Goal: Task Accomplishment & Management: Manage account settings

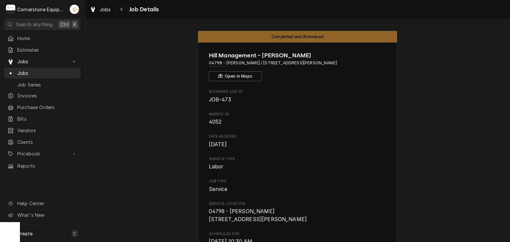
click at [23, 38] on span "Home" at bounding box center [47, 38] width 60 height 7
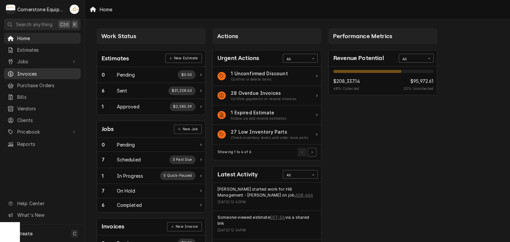
click at [22, 72] on span "Invoices" at bounding box center [47, 73] width 60 height 7
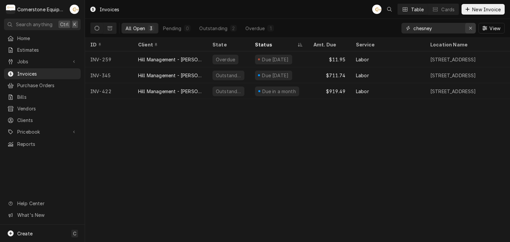
click at [469, 30] on icon "Erase input" at bounding box center [470, 28] width 4 height 5
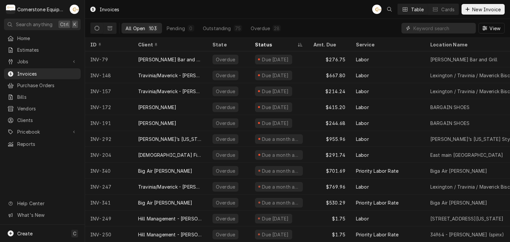
click at [434, 30] on input "Dynamic Content Wrapper" at bounding box center [442, 28] width 59 height 11
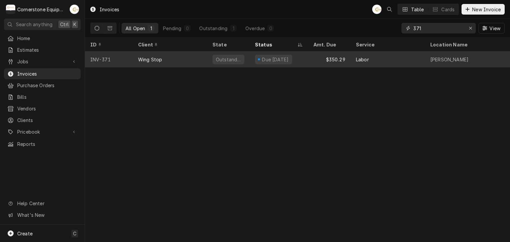
type input "371"
click at [294, 58] on div "Due in 2 days" at bounding box center [278, 59] width 58 height 16
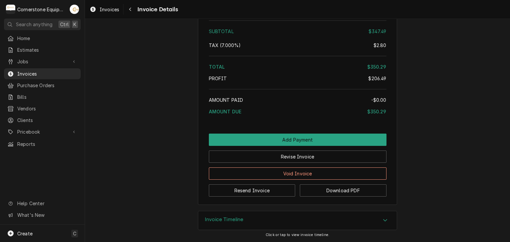
scroll to position [1256, 0]
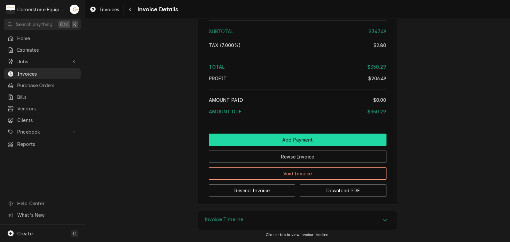
click at [281, 143] on button "Add Payment" at bounding box center [297, 140] width 177 height 12
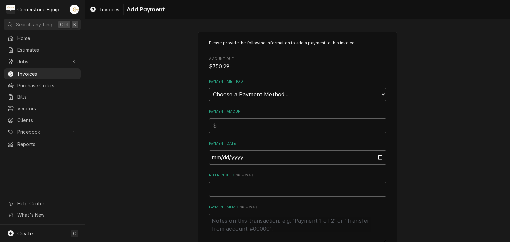
click at [238, 97] on select "Choose a Payment Method... Cash Check Credit/Debit Card ACH/eCheck Other" at bounding box center [297, 94] width 177 height 13
select select "2"
click at [209, 88] on select "Choose a Payment Method... Cash Check Credit/Debit Card ACH/eCheck Other" at bounding box center [297, 94] width 177 height 13
click at [228, 130] on input "Payment Amount" at bounding box center [303, 125] width 165 height 15
type textarea "x"
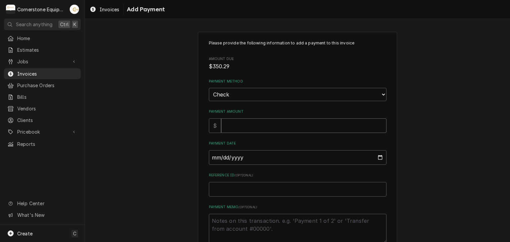
type input "3"
type textarea "x"
type input "35"
type textarea "x"
type input "350"
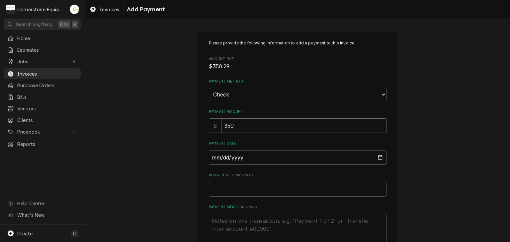
type textarea "x"
type input "350.2"
type textarea "x"
type input "350.29"
click at [211, 156] on input "Payment Date" at bounding box center [297, 157] width 177 height 15
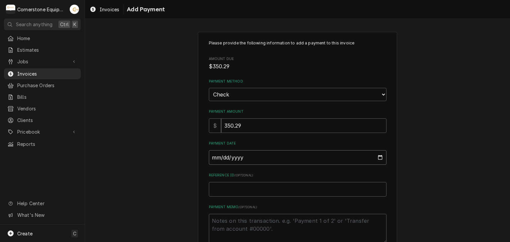
type input "0002-09-29"
type textarea "x"
type input "0020-09-29"
type textarea "x"
type input "0202-09-29"
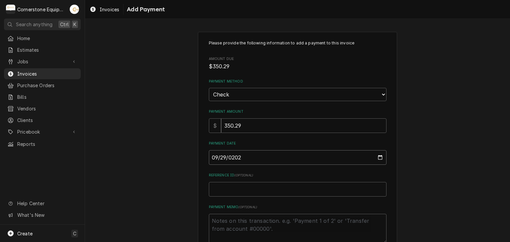
type textarea "x"
type input "2025-09-29"
type textarea "x"
type input "C"
type textarea "x"
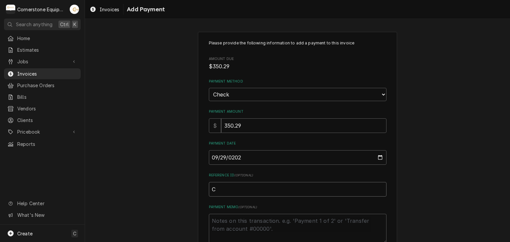
type input "Ch"
type textarea "x"
type input "Che"
type textarea "x"
type input "Chec"
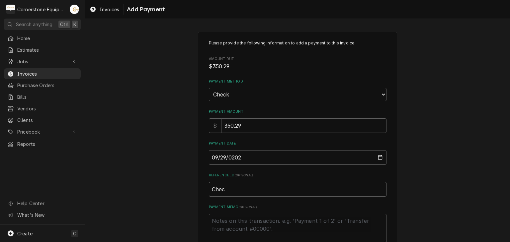
type textarea "x"
type input "Check"
type textarea "x"
type input "Check"
type textarea "x"
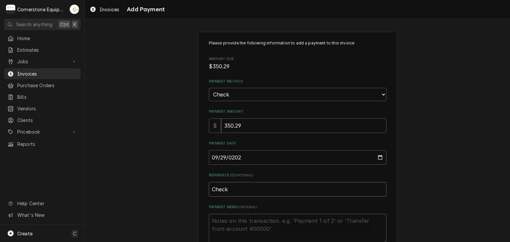
type input "Check #"
type textarea "x"
type input "Check #1"
type textarea "x"
type input "Check #13"
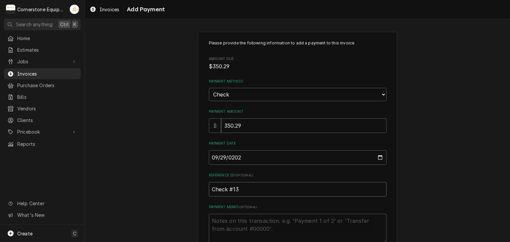
type textarea "x"
type input "Check #137"
type textarea "x"
type input "Check #1377"
type textarea "x"
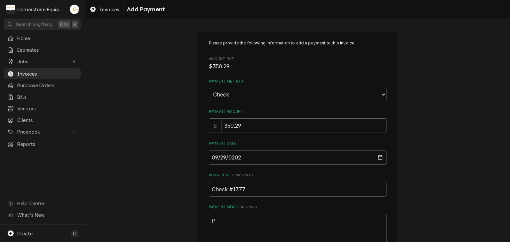
type textarea "P"
type textarea "x"
type textarea "Pa"
type textarea "x"
type textarea "Pai"
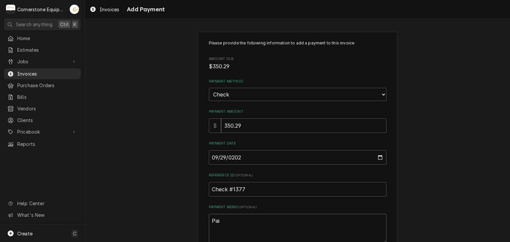
type textarea "x"
type textarea "Paid"
type textarea "x"
type textarea "Paid"
type textarea "x"
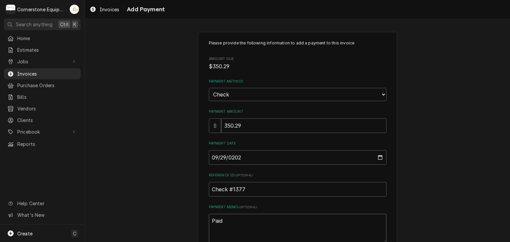
type textarea "Paid i"
type textarea "x"
type textarea "Paid in"
type textarea "x"
type textarea "Paid in"
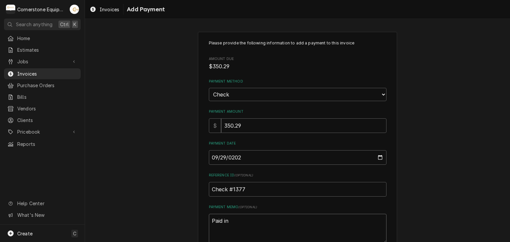
type textarea "x"
type textarea "Paid in f"
type textarea "x"
type textarea "Paid in fu"
type textarea "x"
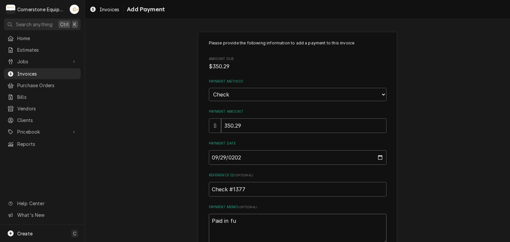
type textarea "Paid in ful"
type textarea "x"
type textarea "Paid in full"
click at [143, 196] on div "Please provide the following information to add a payment to this invoice Amoun…" at bounding box center [297, 155] width 425 height 258
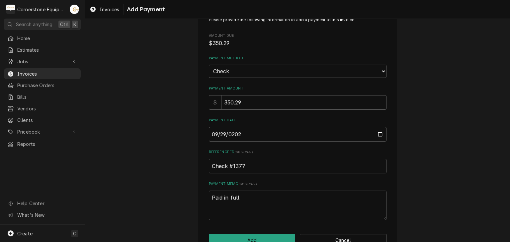
scroll to position [41, 0]
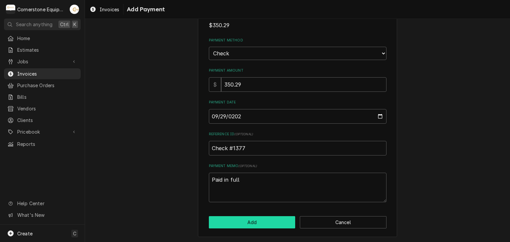
click at [248, 223] on button "Add" at bounding box center [252, 222] width 87 height 12
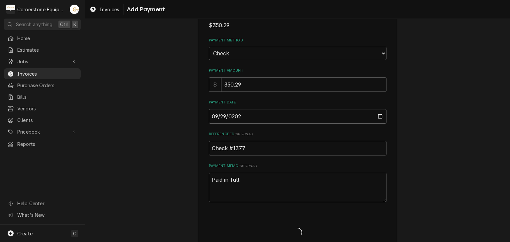
type textarea "x"
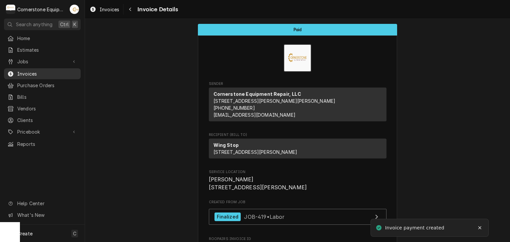
click at [44, 70] on span "Invoices" at bounding box center [47, 73] width 60 height 7
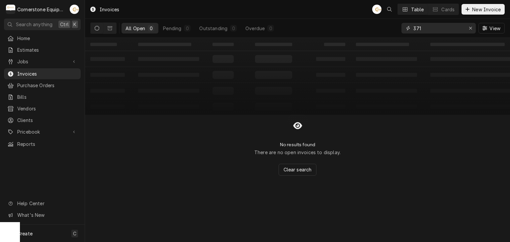
click at [438, 30] on input "371" at bounding box center [438, 28] width 50 height 11
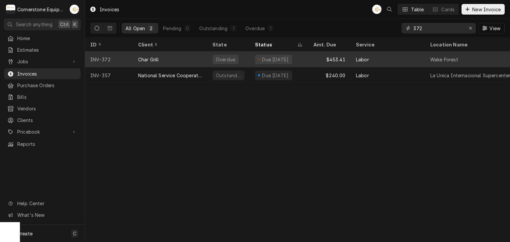
type input "372"
click at [268, 62] on div "Due 12 days ago" at bounding box center [273, 60] width 37 height 10
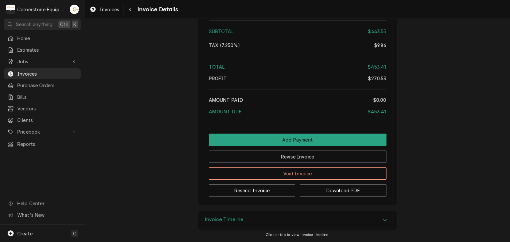
scroll to position [1401, 0]
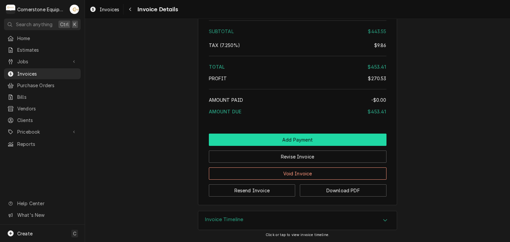
click at [292, 142] on button "Add Payment" at bounding box center [297, 140] width 177 height 12
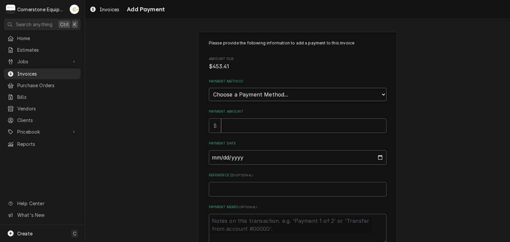
click at [253, 95] on select "Choose a Payment Method... Cash Check Credit/Debit Card ACH/eCheck Other" at bounding box center [297, 94] width 177 height 13
select select "2"
click at [209, 88] on select "Choose a Payment Method... Cash Check Credit/Debit Card ACH/eCheck Other" at bounding box center [297, 94] width 177 height 13
click at [243, 124] on input "Payment Amount" at bounding box center [303, 125] width 165 height 15
type textarea "x"
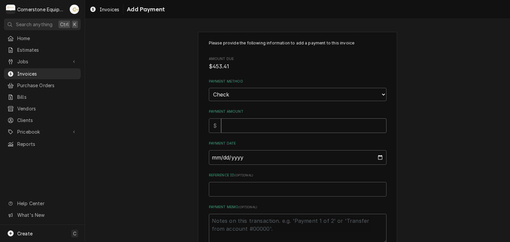
type input "4"
type textarea "x"
type input "45"
type textarea "x"
type input "453"
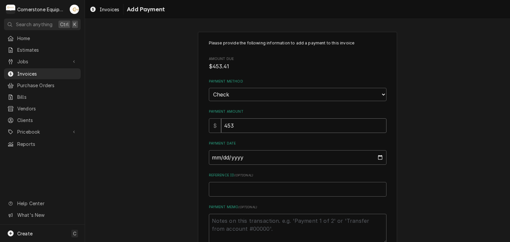
type textarea "x"
type input "453.4"
type textarea "x"
type input "453.41"
type input "0002-09-30"
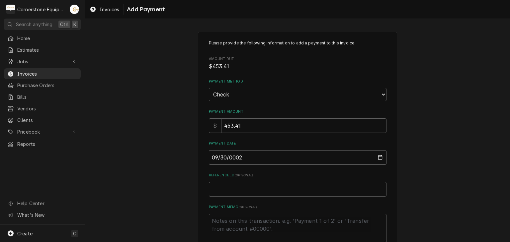
type textarea "x"
type input "0020-09-30"
type textarea "x"
type input "0202-09-30"
type textarea "x"
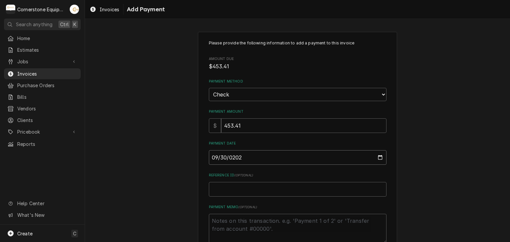
type input "2025-09-30"
type textarea "x"
type input "C"
type textarea "x"
type input "Ch"
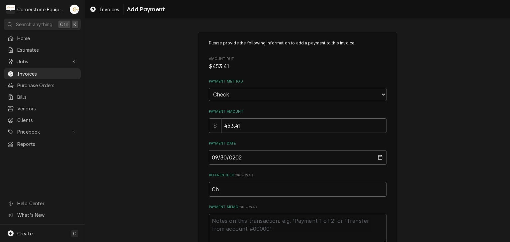
type textarea "x"
type input "Chec"
type textarea "x"
type input "Check"
type textarea "x"
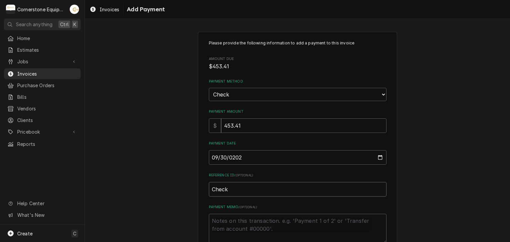
type input "Check"
type textarea "x"
type input "Check #"
type textarea "x"
type input "Check #0"
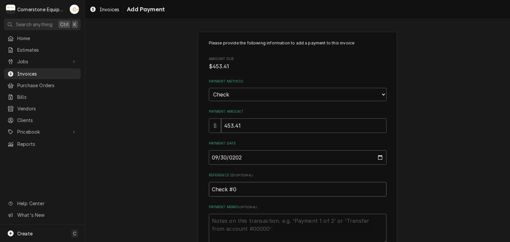
type textarea "x"
type input "Check #00"
type textarea "x"
type input "Check #003"
type textarea "x"
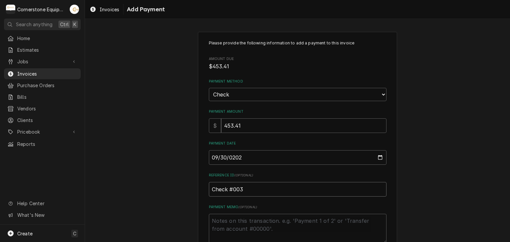
type input "Check #0036"
type textarea "x"
type input "Check #00368"
type textarea "x"
type input "Check #003684"
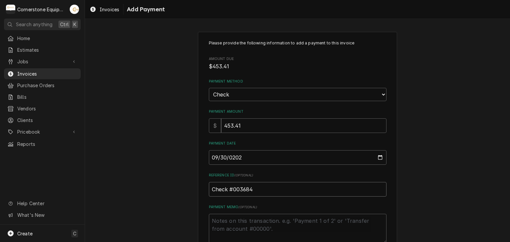
type textarea "x"
type input "Check #0036842"
type textarea "x"
type input "Check #00368420"
type textarea "x"
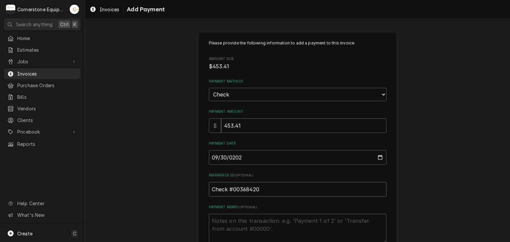
type input "Check #003684207"
type textarea "x"
type input "Check #0036842075"
type textarea "x"
type textarea "P"
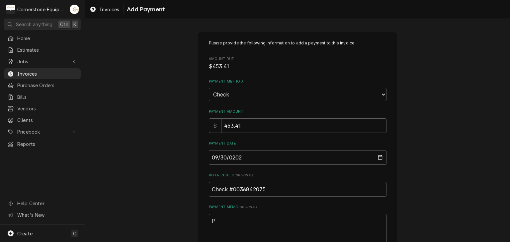
type textarea "x"
type textarea "Pa"
type textarea "x"
type textarea "Pai"
type textarea "x"
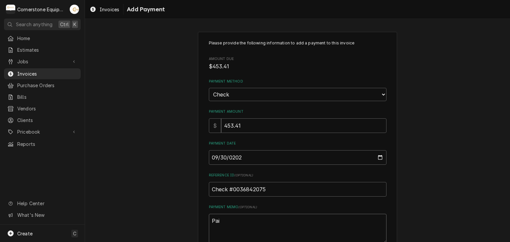
type textarea "Paid"
type textarea "x"
type textarea "Paid"
type textarea "x"
type textarea "Paid i"
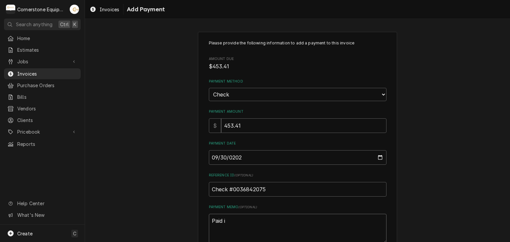
type textarea "x"
type textarea "Paid in"
type textarea "x"
type textarea "Paid in"
type textarea "x"
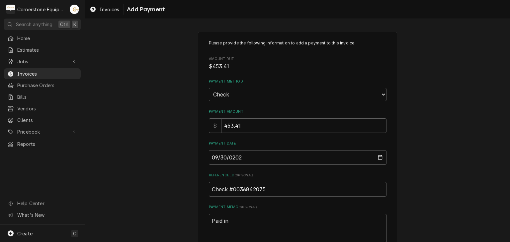
type textarea "Paid in f"
type textarea "x"
type textarea "Paid in fu"
type textarea "x"
type textarea "Paid in ful"
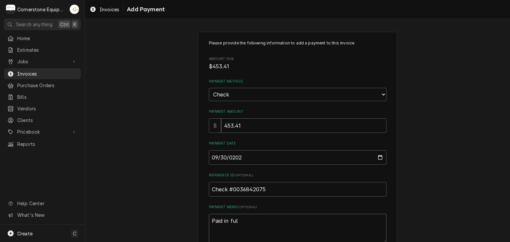
type textarea "x"
type textarea "Paid in full"
click at [171, 130] on div "Please provide the following information to add a payment to this invoice Amoun…" at bounding box center [297, 155] width 425 height 258
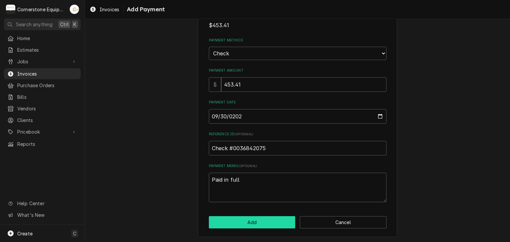
click at [273, 224] on button "Add" at bounding box center [252, 222] width 87 height 12
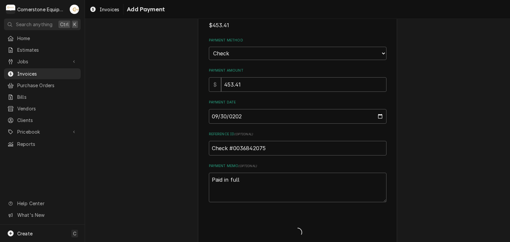
type textarea "x"
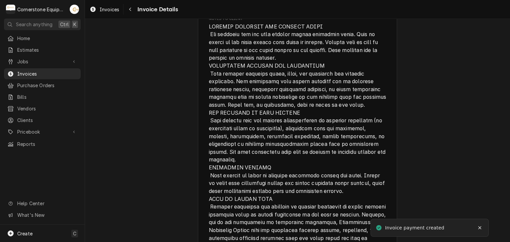
scroll to position [1479, 0]
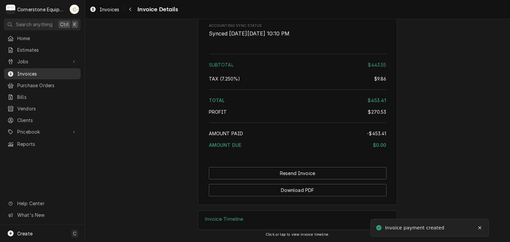
click at [31, 72] on span "Invoices" at bounding box center [47, 73] width 60 height 7
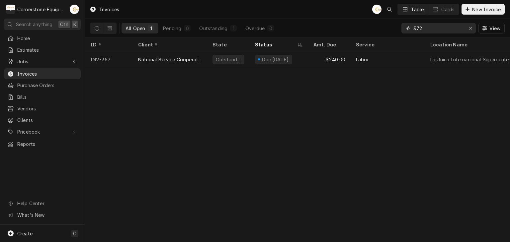
click at [430, 30] on input "372" at bounding box center [438, 28] width 50 height 11
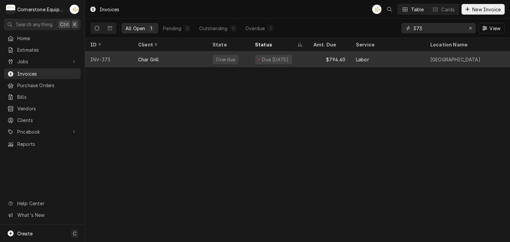
type input "373"
click at [321, 55] on div "$794.40" at bounding box center [329, 59] width 42 height 16
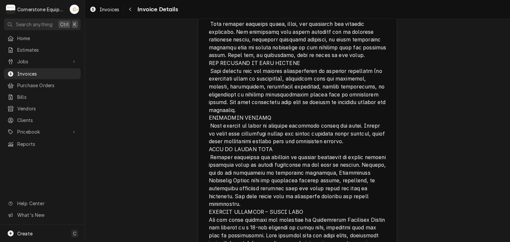
scroll to position [1411, 0]
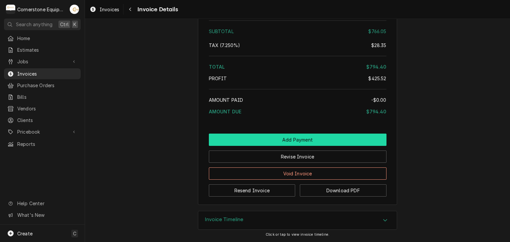
click at [288, 141] on button "Add Payment" at bounding box center [297, 140] width 177 height 12
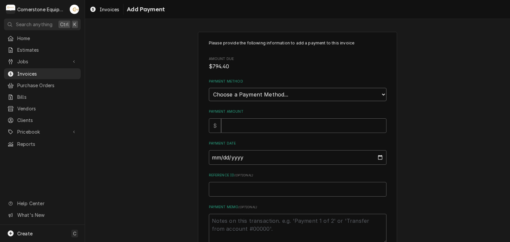
drag, startPoint x: 224, startPoint y: 92, endPoint x: 221, endPoint y: 99, distance: 7.5
click at [224, 92] on select "Choose a Payment Method... Cash Check Credit/Debit Card ACH/eCheck Other" at bounding box center [297, 94] width 177 height 13
select select "2"
click at [209, 88] on select "Choose a Payment Method... Cash Check Credit/Debit Card ACH/eCheck Other" at bounding box center [297, 94] width 177 height 13
click at [232, 121] on input "Payment Amount" at bounding box center [303, 125] width 165 height 15
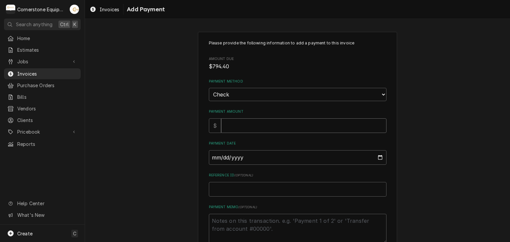
type textarea "x"
type input "7"
type textarea "x"
type input "79"
type textarea "x"
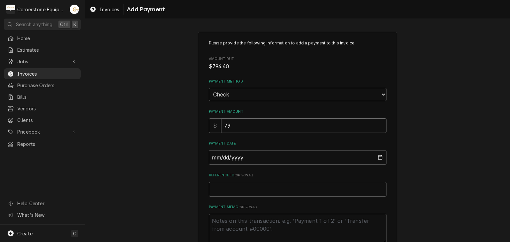
type input "794"
type textarea "x"
type input "794.4"
type textarea "x"
type input "794.40"
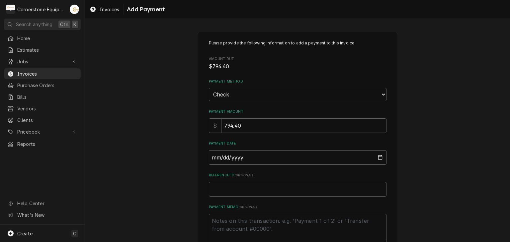
type input "0002-10-01"
type textarea "x"
type input "0020-10-01"
type textarea "x"
type input "0202-10-01"
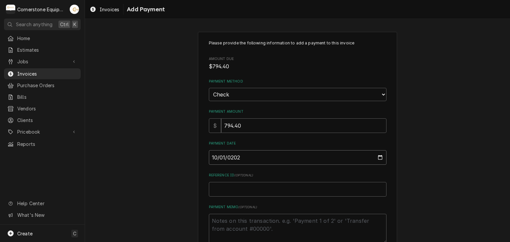
type textarea "x"
type input "2025-10-01"
type textarea "x"
type input "C"
type textarea "x"
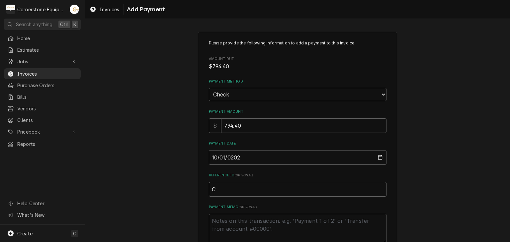
type input "Ch"
type textarea "x"
type input "Che"
type textarea "x"
type input "Chek"
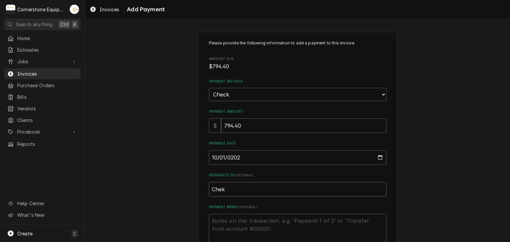
type textarea "x"
type input "Chekc"
type textarea "x"
type input "Chekc"
type textarea "x"
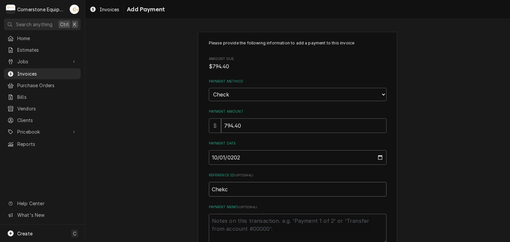
type input "Chekc"
type textarea "x"
type input "Chek"
type textarea "x"
type input "Che"
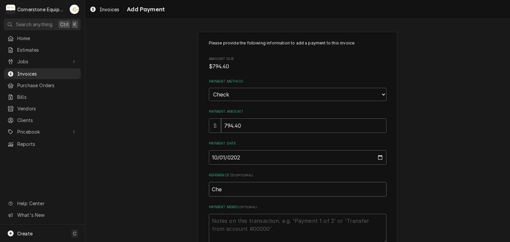
type textarea "x"
type input "Chec"
type textarea "x"
type input "Check"
type textarea "x"
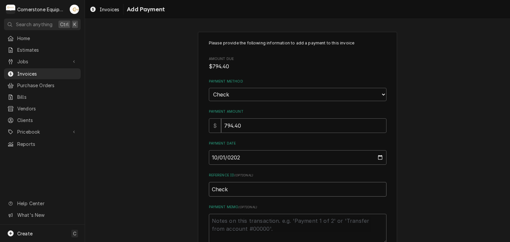
type input "Check"
type textarea "x"
type input "Check #"
type textarea "x"
type input "Check #0"
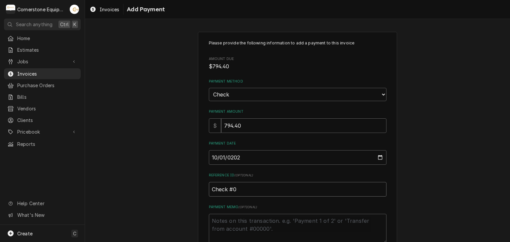
type textarea "x"
type input "Check #00"
type textarea "x"
type input "Check #003"
type textarea "x"
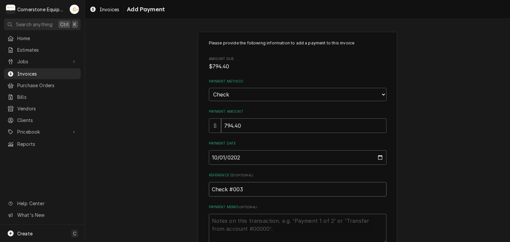
type input "Check #0037"
type textarea "x"
type input "Check #00372"
type textarea "x"
type input "Check #003727"
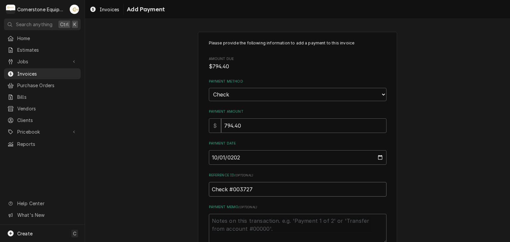
type textarea "x"
type input "Check #0037279"
type textarea "x"
type input "Check #00372791"
type textarea "x"
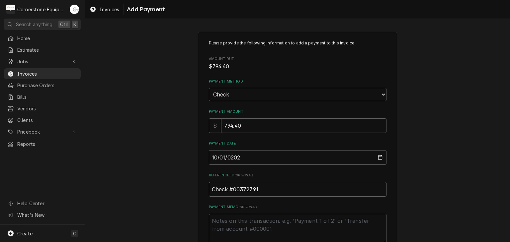
type input "Check #003727916"
type textarea "x"
type input "Check #0037279160"
type textarea "x"
type textarea "P"
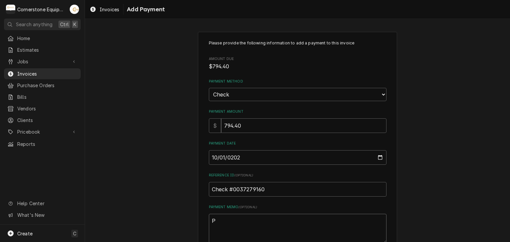
type textarea "x"
type textarea "Pa"
type textarea "x"
type textarea "Pai"
type textarea "x"
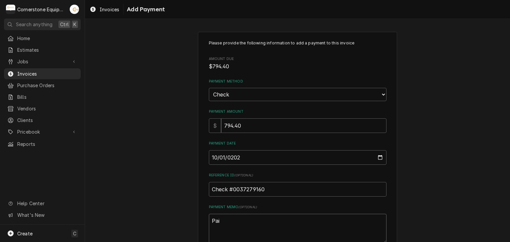
type textarea "Paid"
type textarea "x"
type textarea "Paid"
type textarea "x"
type textarea "Paid i"
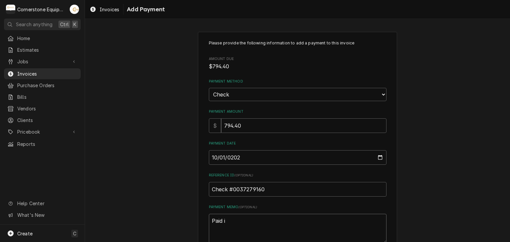
type textarea "x"
type textarea "Paid in"
type textarea "x"
type textarea "Paid in"
type textarea "x"
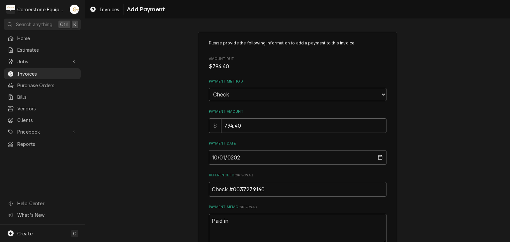
type textarea "Paid in f"
type textarea "x"
type textarea "Paid in fl"
type textarea "x"
type textarea "Paid in fll"
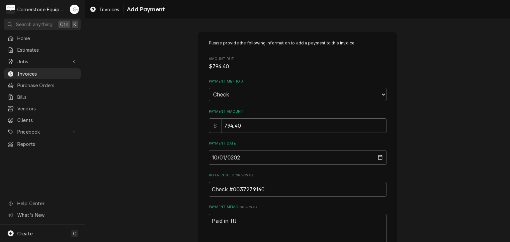
type textarea "x"
type textarea "Paid in fl"
type textarea "x"
type textarea "Paid in f"
type textarea "x"
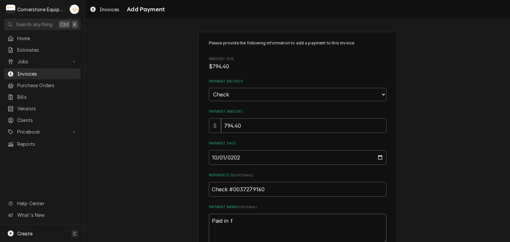
type textarea "Paid in fu"
type textarea "x"
type textarea "Paid in ful"
type textarea "x"
type textarea "Paid in full"
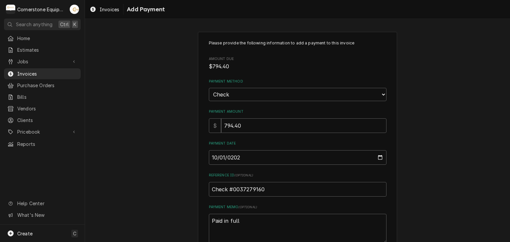
click at [176, 176] on div "Please provide the following information to add a payment to this invoice Amoun…" at bounding box center [297, 155] width 425 height 258
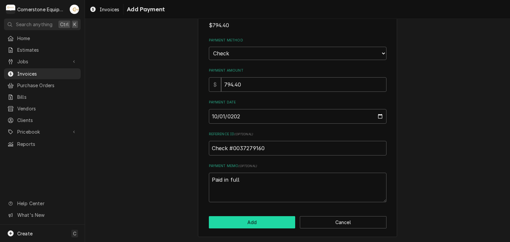
click at [245, 224] on button "Add" at bounding box center [252, 222] width 87 height 12
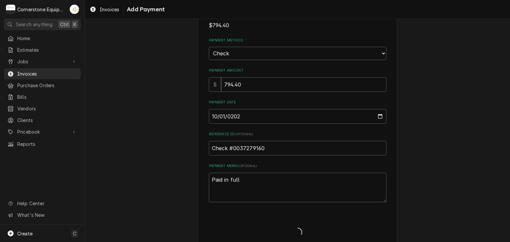
type textarea "x"
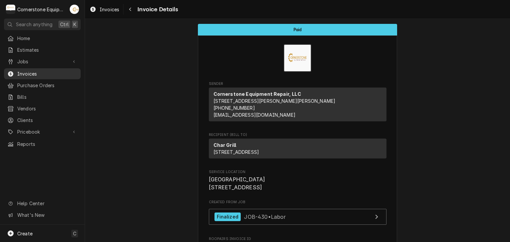
click at [27, 71] on span "Invoices" at bounding box center [47, 73] width 60 height 7
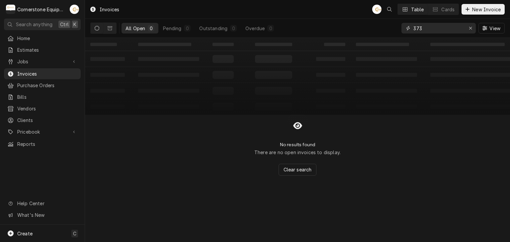
drag, startPoint x: 470, startPoint y: 30, endPoint x: 458, endPoint y: 29, distance: 11.9
click at [470, 29] on icon "Erase input" at bounding box center [470, 28] width 4 height 5
click at [444, 28] on input "Dynamic Content Wrapper" at bounding box center [444, 28] width 62 height 11
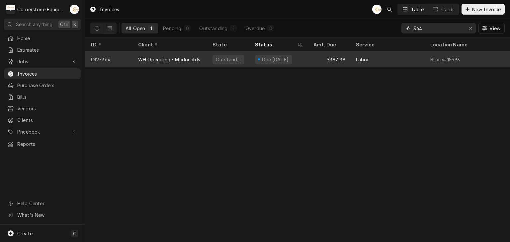
type input "364"
click at [332, 57] on div "$397.39" at bounding box center [329, 59] width 42 height 16
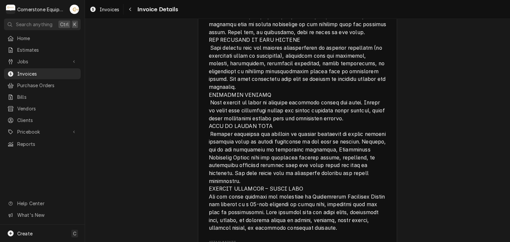
scroll to position [1251, 0]
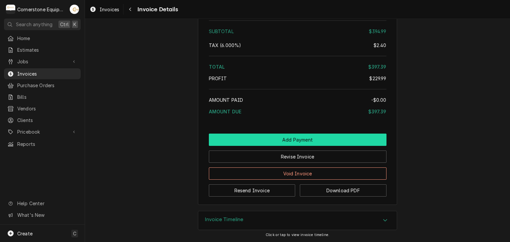
click at [328, 143] on button "Add Payment" at bounding box center [297, 140] width 177 height 12
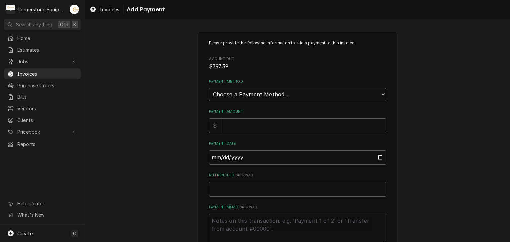
click at [230, 97] on select "Choose a Payment Method... Cash Check Credit/Debit Card ACH/eCheck Other" at bounding box center [297, 94] width 177 height 13
select select "2"
click at [209, 88] on select "Choose a Payment Method... Cash Check Credit/Debit Card ACH/eCheck Other" at bounding box center [297, 94] width 177 height 13
click at [233, 117] on div "Payment Amount $" at bounding box center [297, 121] width 177 height 24
click at [231, 123] on input "Payment Amount" at bounding box center [303, 125] width 165 height 15
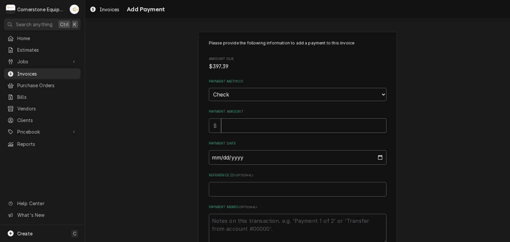
type textarea "x"
type input "3"
type textarea "x"
type input "39"
type textarea "x"
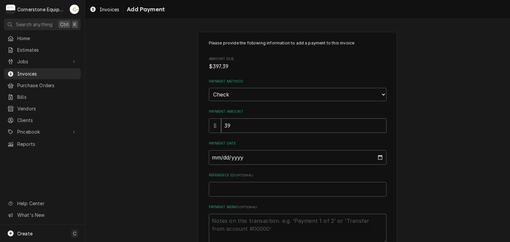
type input "397"
type textarea "x"
type input "397.3"
type textarea "x"
type input "397.39"
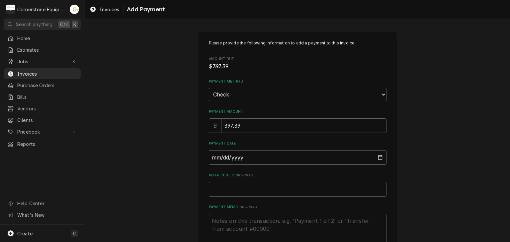
type input "0002-09-26"
type textarea "x"
type input "0022-09-26"
type textarea "x"
type input "0222-09-26"
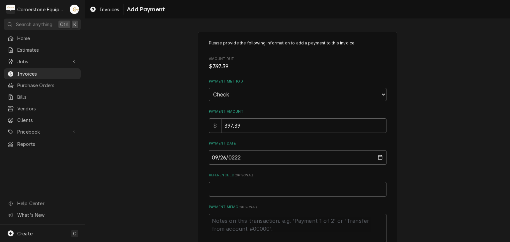
type textarea "x"
type input "[DATE]"
type textarea "x"
type input "[PHONE_NUMBER]"
type textarea "x"
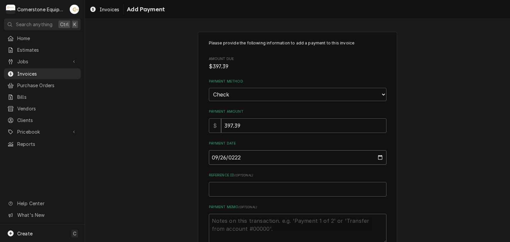
type input "222222-09-26"
type textarea "x"
type input "0002-09-26"
type textarea "x"
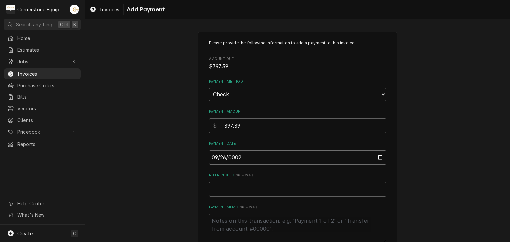
type input "0020-09-26"
type textarea "x"
type input "0202-09-26"
type textarea "x"
type input "[DATE]"
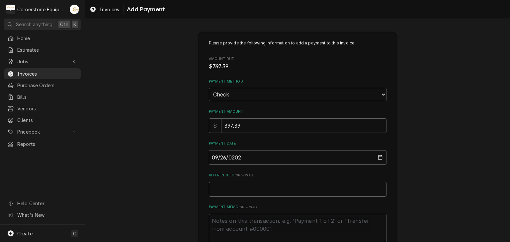
type textarea "x"
type input "C"
type textarea "x"
type input "Ch"
type textarea "x"
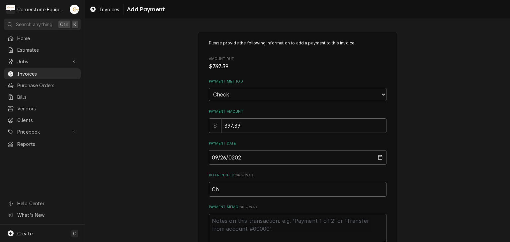
type input "Che"
type textarea "x"
type input "Chec"
type textarea "x"
type input "Check"
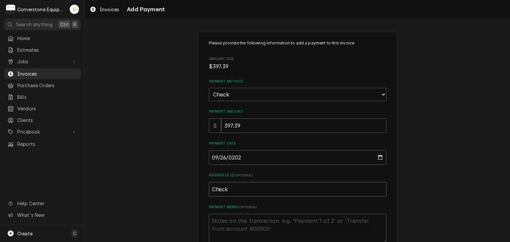
type textarea "x"
type input "Check"
type textarea "x"
type input "Check #"
type textarea "x"
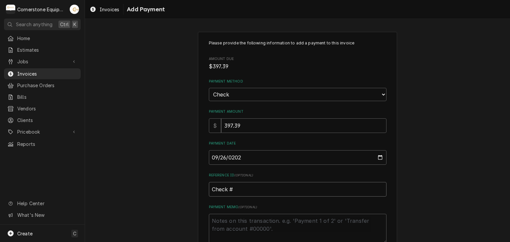
type input "Check #0"
type textarea "x"
type input "Check #00"
type textarea "x"
type input "Check #000"
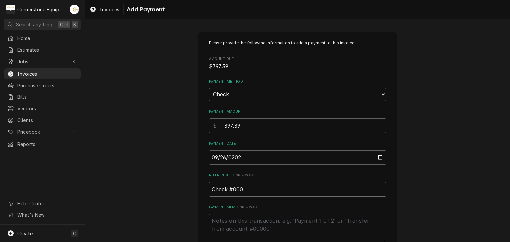
type textarea "x"
type input "Check #0001"
type textarea "x"
type input "Check #00014"
type textarea "x"
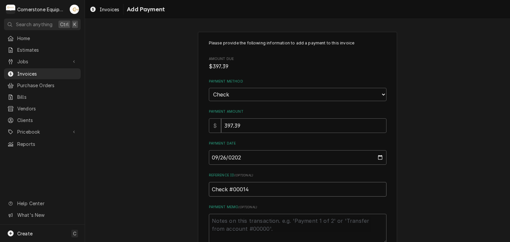
type input "Check #000142"
type textarea "x"
type input "Check #0001423"
type textarea "x"
drag, startPoint x: 269, startPoint y: 186, endPoint x: 188, endPoint y: 190, distance: 81.0
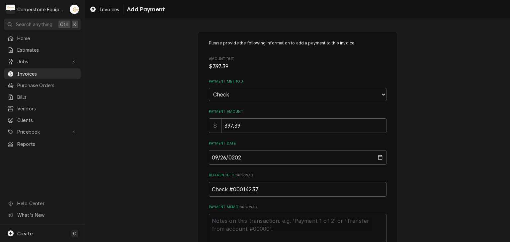
click at [188, 190] on div "Please provide the following information to add a payment to this invoice Amoun…" at bounding box center [297, 155] width 425 height 258
type input "Check #00014237"
click at [247, 225] on textarea "Payment Memo ( optional )" at bounding box center [297, 229] width 177 height 30
drag, startPoint x: 260, startPoint y: 185, endPoint x: 194, endPoint y: 185, distance: 65.7
click at [194, 185] on div "Please provide the following information to add a payment to this invoice Amoun…" at bounding box center [297, 155] width 425 height 258
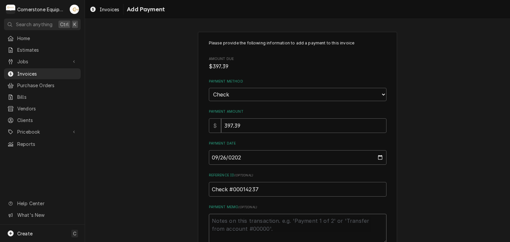
click at [226, 219] on textarea "Payment Memo ( optional )" at bounding box center [297, 229] width 177 height 30
type textarea "x"
type textarea "P"
type textarea "x"
type textarea "Pa"
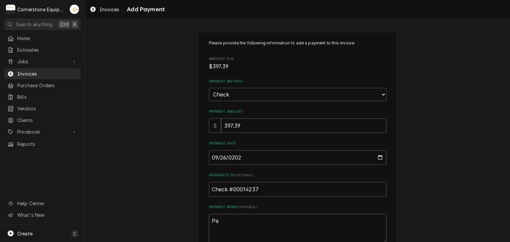
type textarea "x"
type textarea "Pay"
type textarea "x"
type textarea "Paym"
type textarea "x"
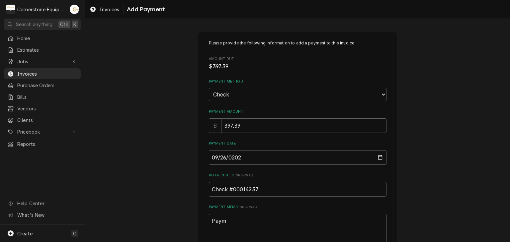
type textarea "Payme"
type textarea "x"
type textarea "Paymen"
type textarea "x"
type textarea "Paymen"
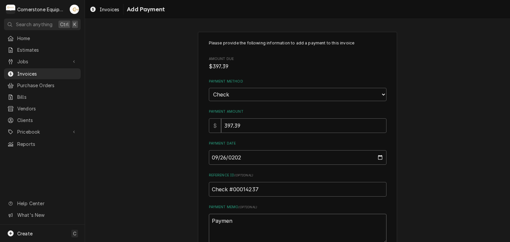
type textarea "x"
type textarea "Paymen"
type textarea "x"
type textarea "Payment"
type textarea "x"
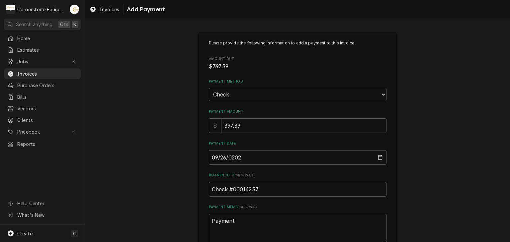
type textarea "Payment"
type textarea "x"
type textarea "Payment 1"
type textarea "x"
type textarea "Payment 1"
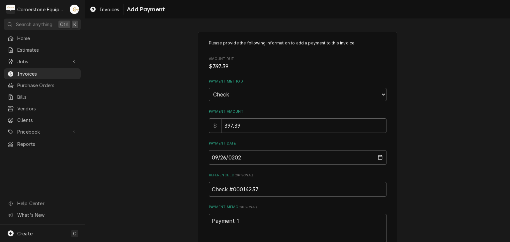
type textarea "x"
type textarea "Payment 1 o"
type textarea "x"
type textarea "Payment 1 of"
type textarea "x"
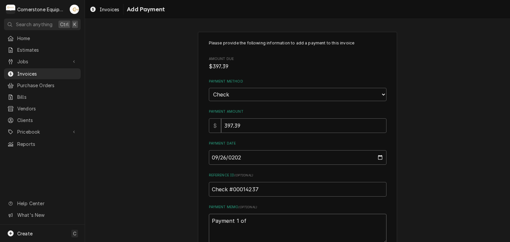
type textarea "Payment 1 of"
type textarea "x"
type textarea "Payment 1 of 5"
click at [179, 175] on div "Please provide the following information to add a payment to this invoice Amoun…" at bounding box center [297, 155] width 425 height 258
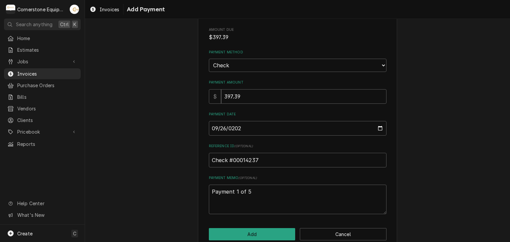
scroll to position [41, 0]
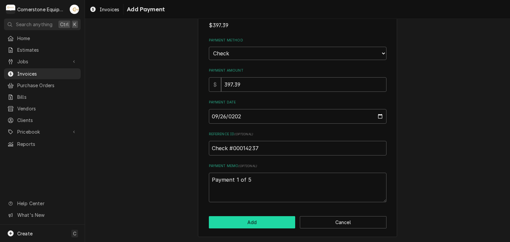
click at [229, 218] on button "Add" at bounding box center [252, 222] width 87 height 12
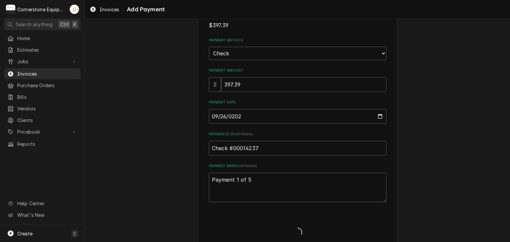
type textarea "x"
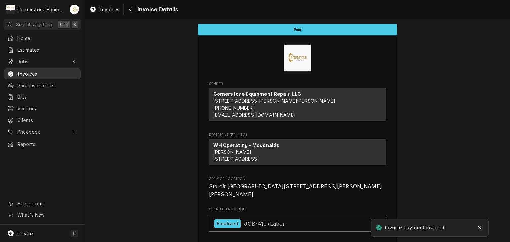
click at [47, 72] on span "Invoices" at bounding box center [47, 73] width 60 height 7
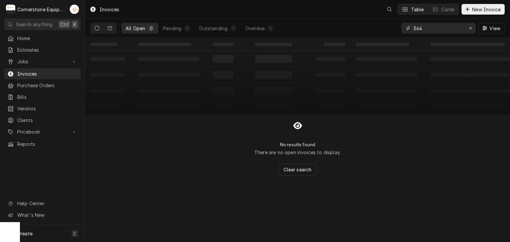
click at [432, 29] on input "364" at bounding box center [438, 28] width 50 height 11
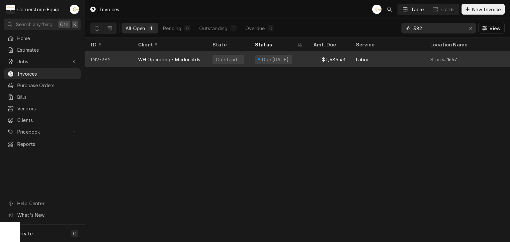
type input "382"
click at [325, 57] on div "$1,685.43" at bounding box center [329, 59] width 42 height 16
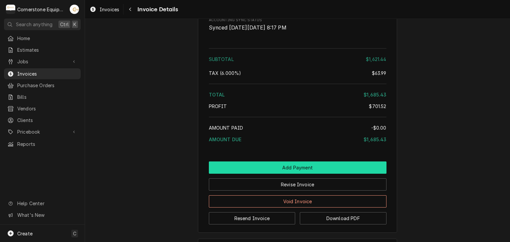
scroll to position [1425, 0]
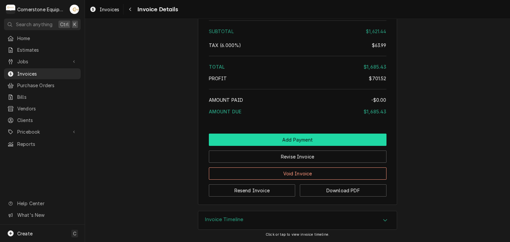
click at [297, 140] on button "Add Payment" at bounding box center [297, 140] width 177 height 12
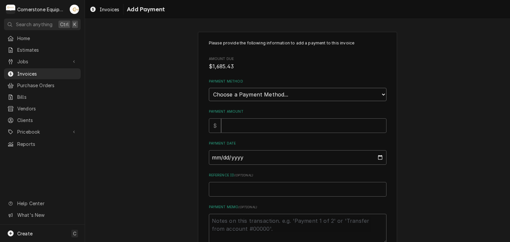
click at [244, 94] on select "Choose a Payment Method... Cash Check Credit/Debit Card ACH/eCheck Other" at bounding box center [297, 94] width 177 height 13
select select "2"
click at [209, 88] on select "Choose a Payment Method... Cash Check Credit/Debit Card ACH/eCheck Other" at bounding box center [297, 94] width 177 height 13
click at [228, 127] on input "Payment Amount" at bounding box center [303, 125] width 165 height 15
type textarea "x"
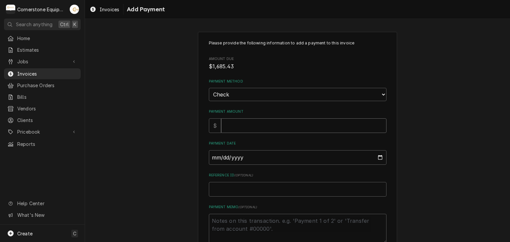
type input "1"
type textarea "x"
type input "16"
type textarea "x"
type input "168"
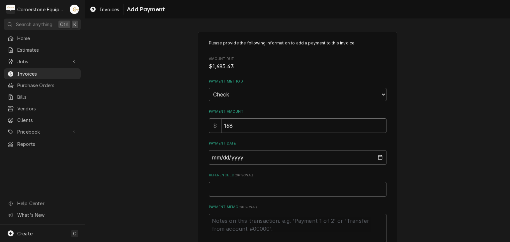
type textarea "x"
type input "1685"
type textarea "x"
type input "1685.4"
type textarea "x"
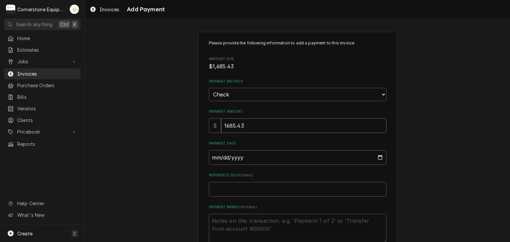
type input "1685.43"
type input "0002-09-26"
type textarea "x"
type input "0020-09-26"
type textarea "x"
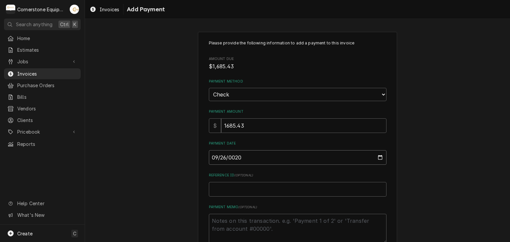
type input "0202-09-26"
type textarea "x"
type input "2025-09-26"
paste input "Check #00014237"
type textarea "x"
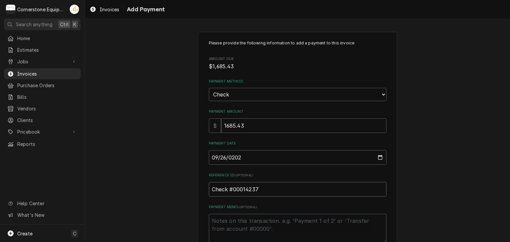
type input "Check #00014237"
type textarea "x"
type textarea "P"
type textarea "x"
type textarea "Pa"
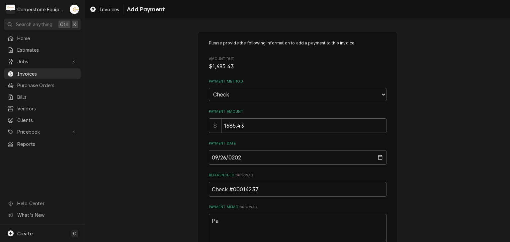
type textarea "x"
type textarea "Pay"
type textarea "x"
type textarea "Paym"
type textarea "x"
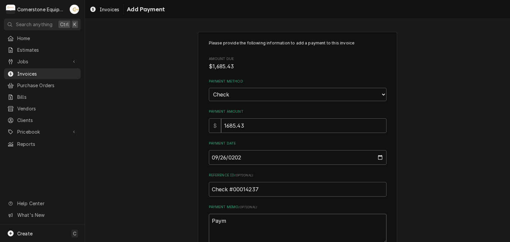
type textarea "Paymn"
type textarea "x"
type textarea "Paymnt"
type textarea "x"
type textarea "Paymnt"
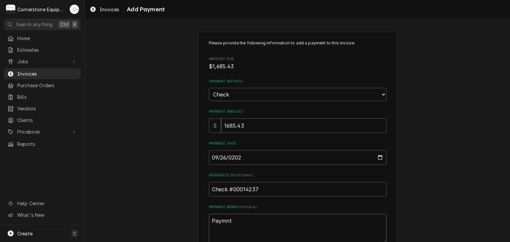
type textarea "x"
type textarea "Paymnt"
type textarea "x"
type textarea "Paymn"
type textarea "x"
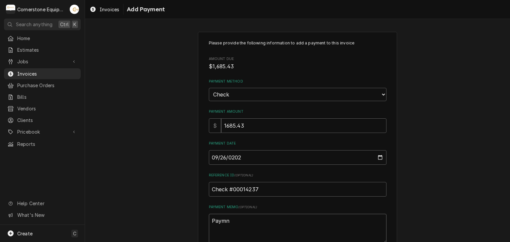
type textarea "Paym"
type textarea "x"
type textarea "Payme"
type textarea "x"
type textarea "Paymen"
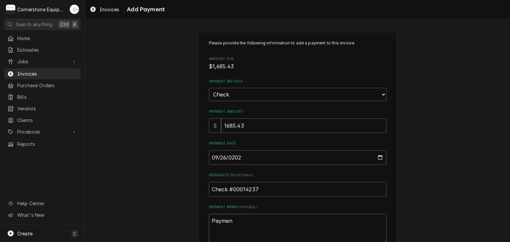
type textarea "x"
type textarea "Payment"
type textarea "x"
type textarea "Payment"
type textarea "x"
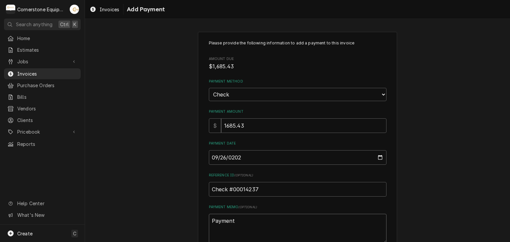
type textarea "Payment 2"
type textarea "x"
type textarea "Payment 2"
type textarea "x"
type textarea "Payment 2 o"
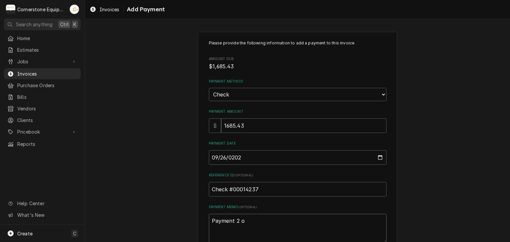
type textarea "x"
type textarea "Payment 2 of"
type textarea "x"
type textarea "Payment 2 of"
type textarea "x"
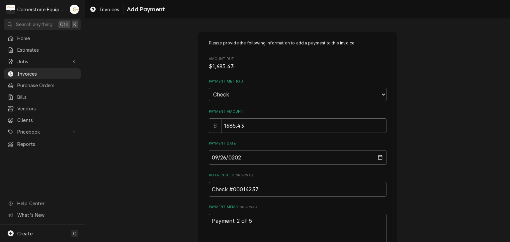
type textarea "Payment 2 of 5"
click at [139, 162] on div "Please provide the following information to add a payment to this invoice Amoun…" at bounding box center [297, 155] width 425 height 258
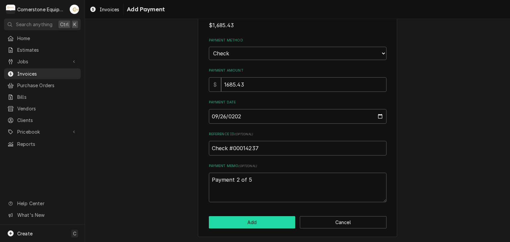
click at [265, 225] on button "Add" at bounding box center [252, 222] width 87 height 12
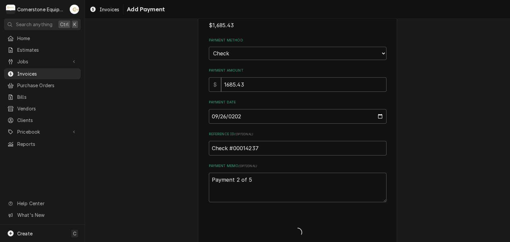
type textarea "x"
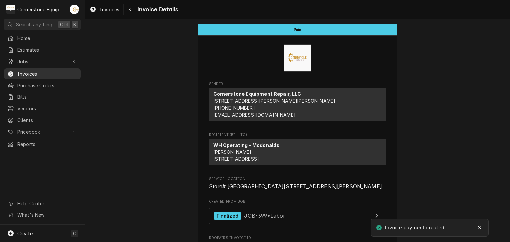
click at [49, 70] on span "Invoices" at bounding box center [47, 73] width 60 height 7
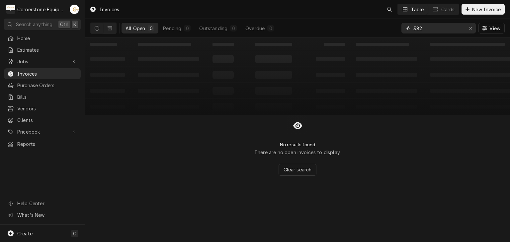
click at [433, 26] on input "382" at bounding box center [438, 28] width 50 height 11
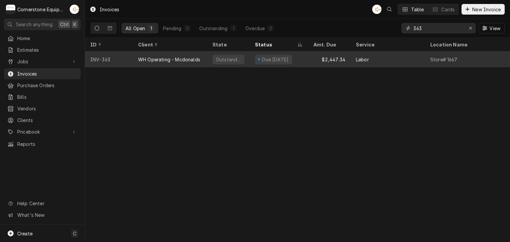
type input "363"
click at [334, 57] on div "$2,447.34" at bounding box center [329, 59] width 42 height 16
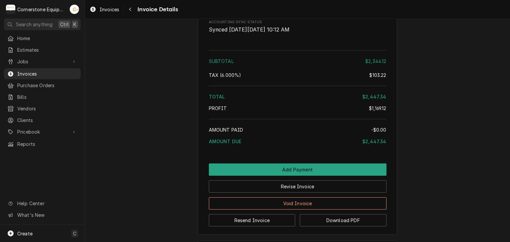
scroll to position [1600, 0]
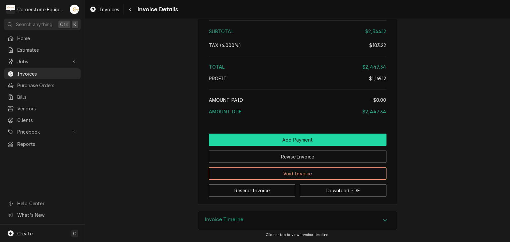
click at [283, 134] on button "Add Payment" at bounding box center [297, 140] width 177 height 12
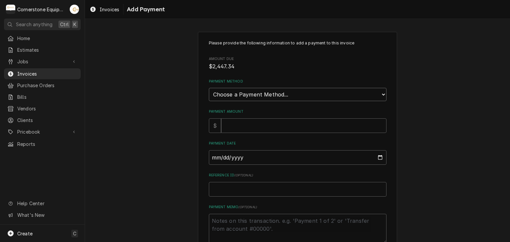
click at [228, 97] on select "Choose a Payment Method... Cash Check Credit/Debit Card ACH/eCheck Other" at bounding box center [297, 94] width 177 height 13
select select "2"
click at [209, 88] on select "Choose a Payment Method... Cash Check Credit/Debit Card ACH/eCheck Other" at bounding box center [297, 94] width 177 height 13
click at [225, 127] on input "Payment Amount" at bounding box center [303, 125] width 165 height 15
type textarea "x"
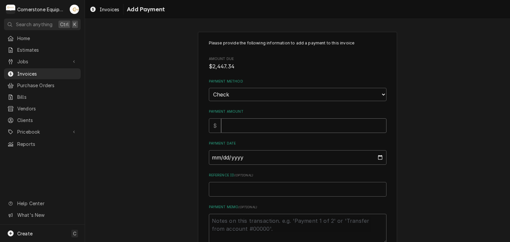
type input "2"
type textarea "x"
type input "24"
type textarea "x"
type input "244"
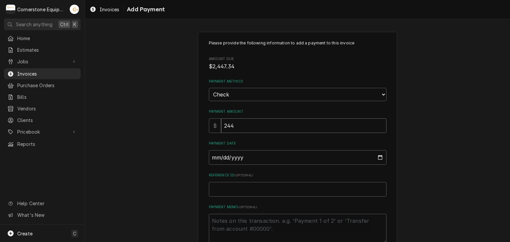
type textarea "x"
type input "2447"
type textarea "x"
type input "2447.3"
type textarea "x"
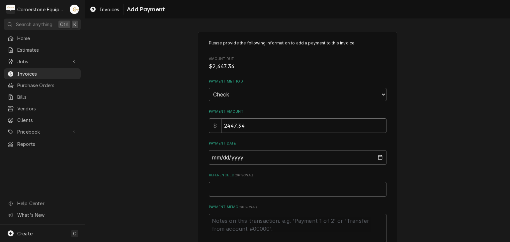
type input "2447.34"
type input "0002-09-26"
type textarea "x"
type input "0020-09-26"
type textarea "x"
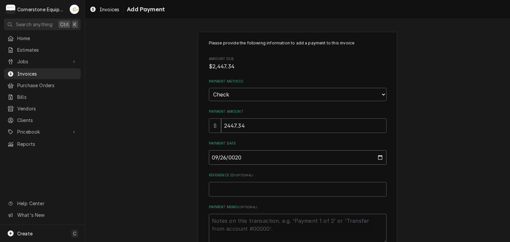
type input "0202-09-26"
type textarea "x"
type input "2025-09-26"
paste input "Check #00014237"
type textarea "x"
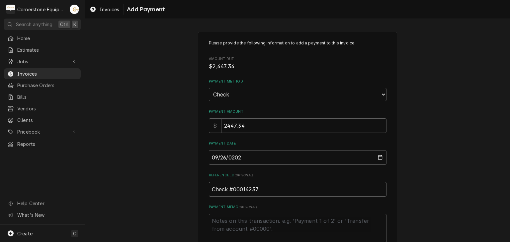
type input "Check #00014237"
type textarea "x"
type textarea "P"
type textarea "x"
type textarea "Pa"
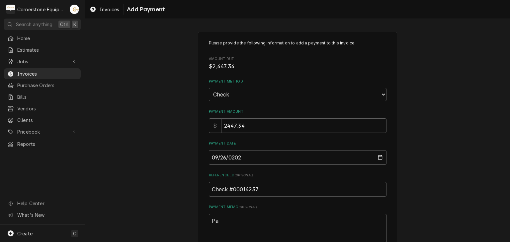
type textarea "x"
type textarea "Pay"
type textarea "x"
type textarea "Paym"
type textarea "x"
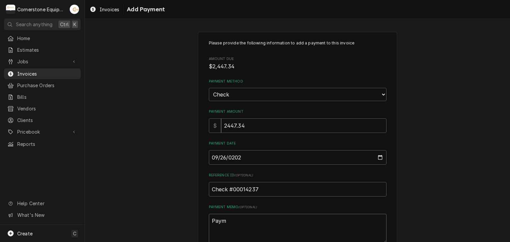
type textarea "Payme"
type textarea "x"
type textarea "Paymen"
type textarea "x"
type textarea "Payment"
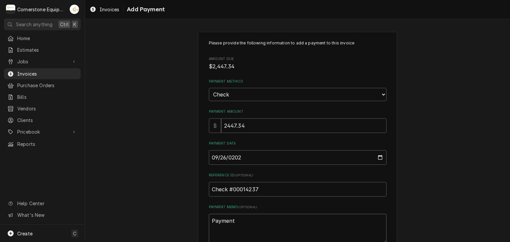
type textarea "x"
type textarea "Payment"
type textarea "x"
type textarea "Payment 3"
type textarea "x"
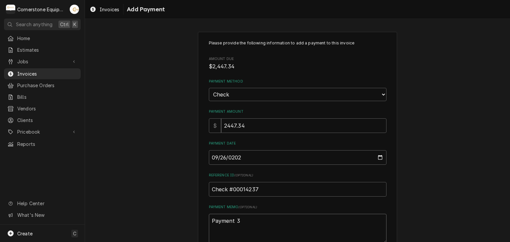
type textarea "Payment 3"
type textarea "x"
type textarea "Payment 3 o"
type textarea "x"
type textarea "Payment 3 of"
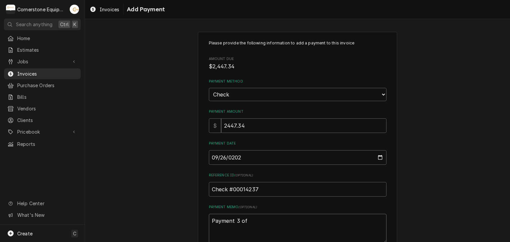
type textarea "x"
type textarea "Payment 3 of"
type textarea "x"
type textarea "Payment 3 of 5"
click at [174, 129] on div "Please provide the following information to add a payment to this invoice Amoun…" at bounding box center [297, 155] width 425 height 258
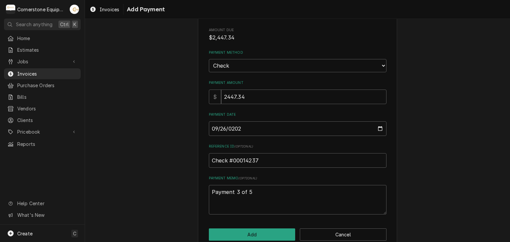
scroll to position [41, 0]
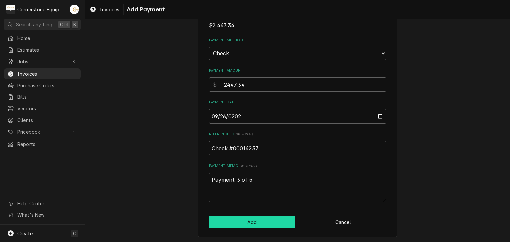
click at [251, 218] on button "Add" at bounding box center [252, 222] width 87 height 12
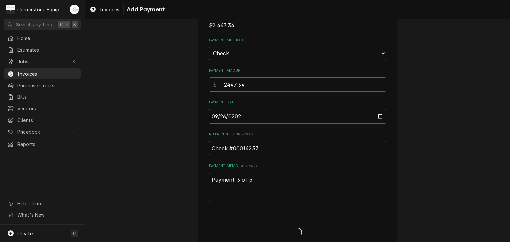
type textarea "x"
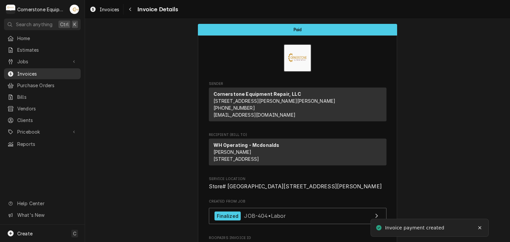
click at [24, 72] on span "Invoices" at bounding box center [47, 73] width 60 height 7
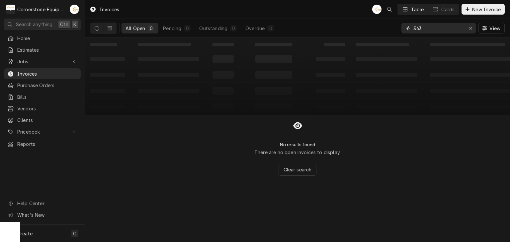
click at [446, 30] on input "363" at bounding box center [438, 28] width 50 height 11
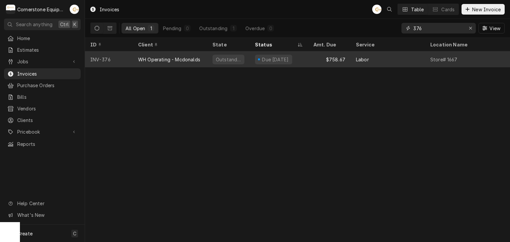
type input "376"
click at [303, 56] on div "Due in 20 days" at bounding box center [278, 59] width 58 height 16
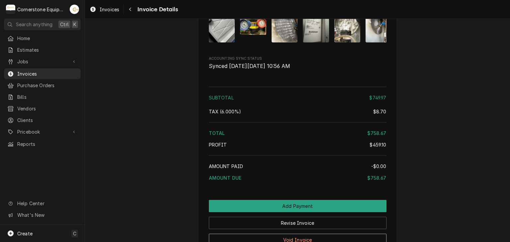
scroll to position [1518, 0]
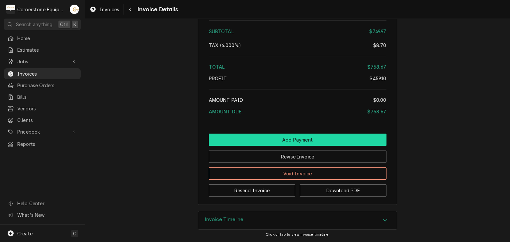
click at [303, 141] on button "Add Payment" at bounding box center [297, 140] width 177 height 12
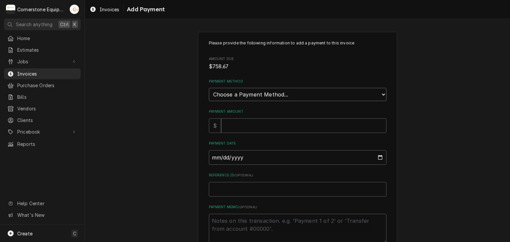
drag, startPoint x: 234, startPoint y: 93, endPoint x: 232, endPoint y: 100, distance: 6.6
click at [234, 93] on select "Choose a Payment Method... Cash Check Credit/Debit Card ACH/eCheck Other" at bounding box center [297, 94] width 177 height 13
select select "2"
click at [209, 88] on select "Choose a Payment Method... Cash Check Credit/Debit Card ACH/eCheck Other" at bounding box center [297, 94] width 177 height 13
click at [226, 123] on input "Payment Amount" at bounding box center [303, 125] width 165 height 15
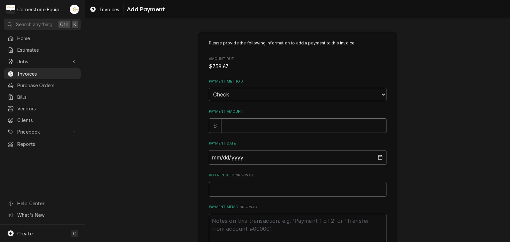
type textarea "x"
type input "7"
type textarea "x"
type input "75"
type textarea "x"
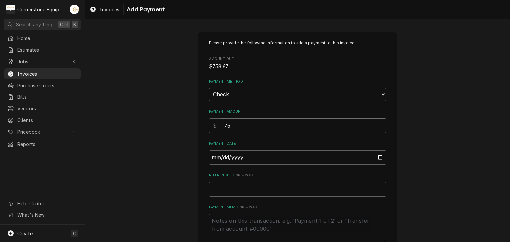
type input "758"
type textarea "x"
type input "758.6"
type textarea "x"
type input "758.67"
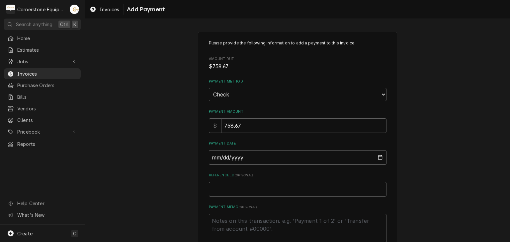
type input "0002-09-26"
type textarea "x"
type input "0020-09-26"
type textarea "x"
type input "0202-09-26"
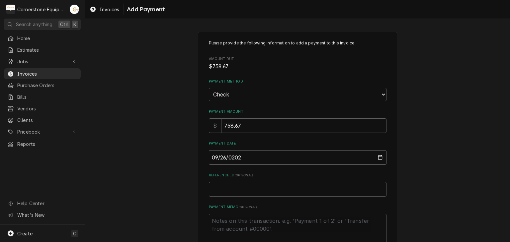
type textarea "x"
type input "2025-09-26"
paste input "Check #00014237"
type textarea "x"
type input "Check #00014237"
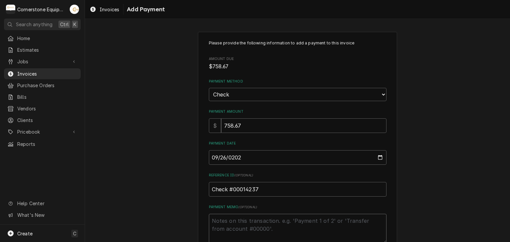
type textarea "x"
type textarea "p"
type textarea "x"
type textarea "pa"
type textarea "x"
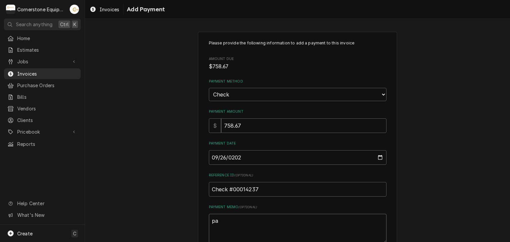
type textarea "pay"
type textarea "x"
type textarea "paym"
type textarea "x"
type textarea "payme"
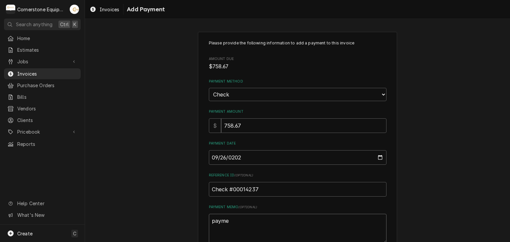
type textarea "x"
type textarea "paymen"
type textarea "x"
type textarea "payment"
type textarea "x"
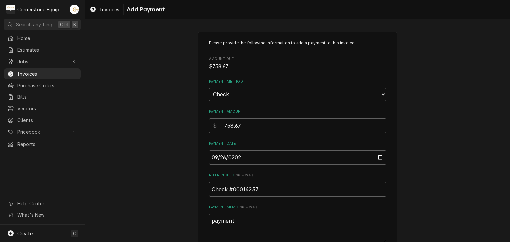
type textarea "payment"
type textarea "x"
type textarea "payment 4"
type textarea "x"
type textarea "payment 4"
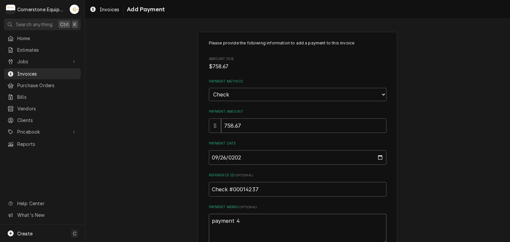
type textarea "x"
type textarea "payment 4 o"
type textarea "x"
type textarea "payment 4 of"
type textarea "x"
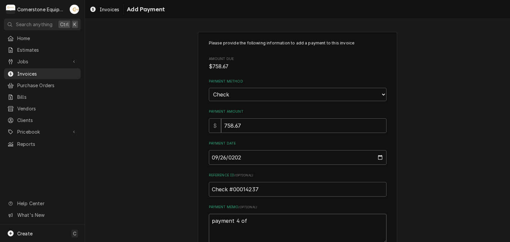
type textarea "payment 4 of"
type textarea "x"
type textarea "payment 4 of 5"
click at [183, 115] on div "Please provide the following information to add a payment to this invoice Amoun…" at bounding box center [297, 155] width 425 height 258
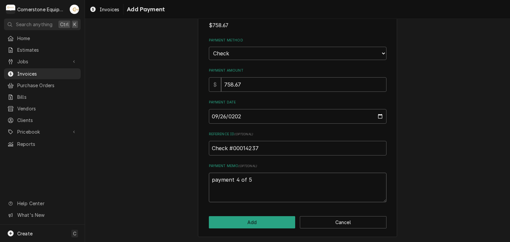
click at [214, 178] on textarea "payment 4 of 5" at bounding box center [297, 188] width 177 height 30
type textarea "x"
type textarea "ayment 4 of 5"
type textarea "x"
type textarea "Payment 4 of 5"
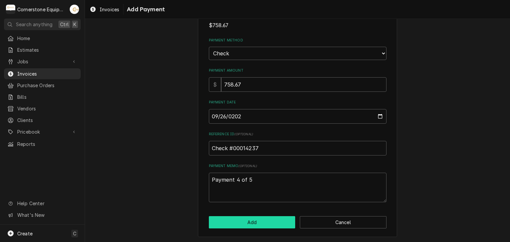
click at [246, 221] on button "Add" at bounding box center [252, 222] width 87 height 12
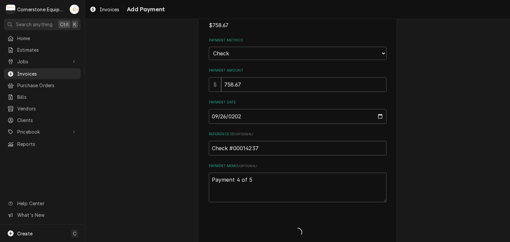
type textarea "x"
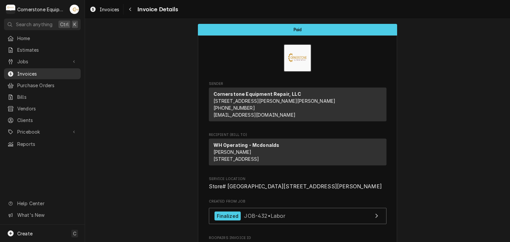
click at [34, 73] on span "Invoices" at bounding box center [47, 73] width 60 height 7
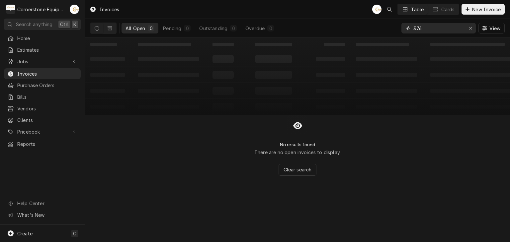
click at [428, 29] on input "376" at bounding box center [438, 28] width 50 height 11
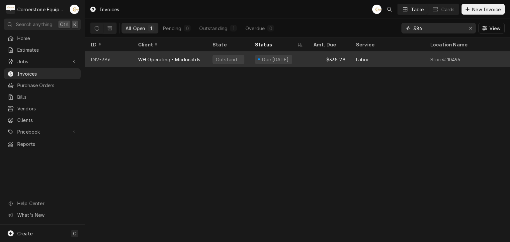
type input "386"
click at [272, 56] on div "Due [DATE]" at bounding box center [275, 59] width 28 height 7
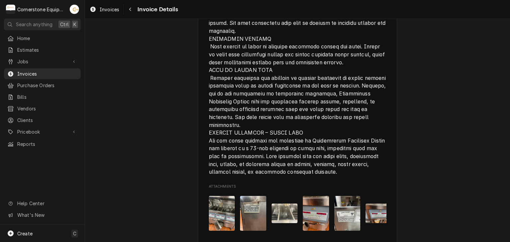
scroll to position [1326, 0]
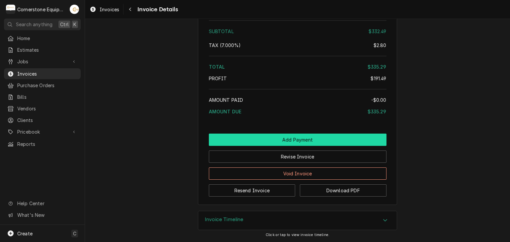
click at [300, 139] on button "Add Payment" at bounding box center [297, 140] width 177 height 12
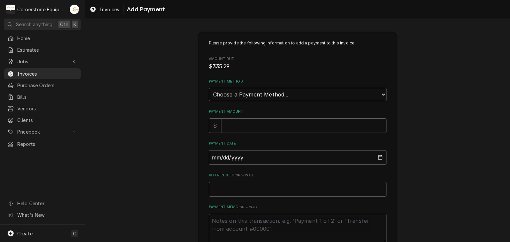
drag, startPoint x: 221, startPoint y: 88, endPoint x: 218, endPoint y: 96, distance: 8.6
click at [221, 88] on select "Choose a Payment Method... Cash Check Credit/Debit Card ACH/eCheck Other" at bounding box center [297, 94] width 177 height 13
select select "2"
click at [209, 88] on select "Choose a Payment Method... Cash Check Credit/Debit Card ACH/eCheck Other" at bounding box center [297, 94] width 177 height 13
click at [226, 122] on input "Payment Amount" at bounding box center [303, 125] width 165 height 15
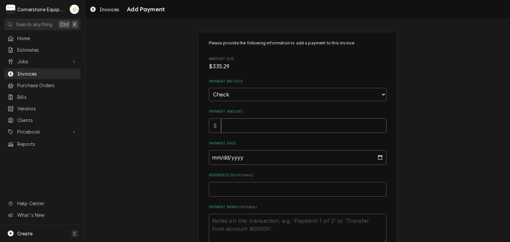
type textarea "x"
type input "3"
type textarea "x"
type input "33"
type textarea "x"
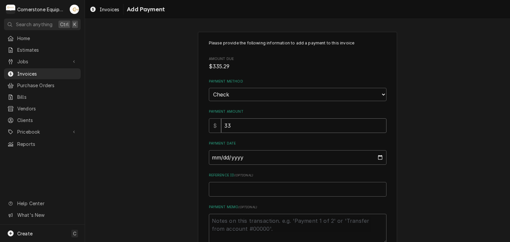
type input "335"
type textarea "x"
type input "335.2"
type textarea "x"
type input "335.29"
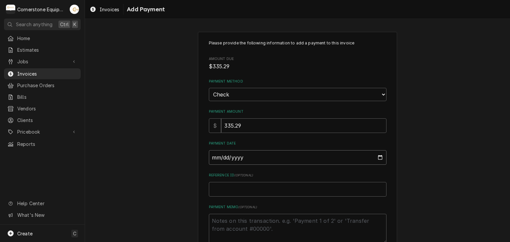
type input "0002-09-26"
type textarea "x"
type input "0020-09-26"
type textarea "x"
type input "0202-09-26"
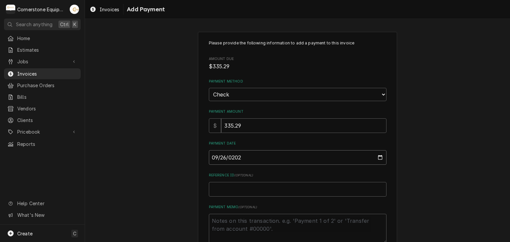
type textarea "x"
type input "[DATE]"
paste input "Check #00014237"
type textarea "x"
type input "Check #00014237"
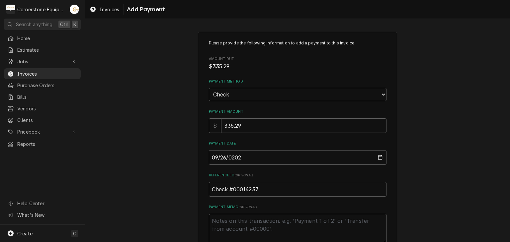
type textarea "x"
type textarea "P"
type textarea "x"
type textarea "Pa"
type textarea "x"
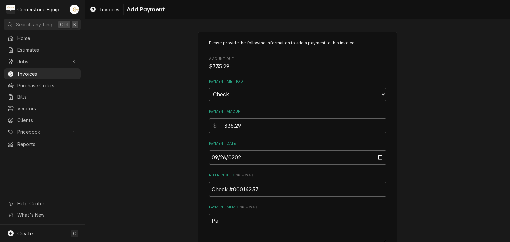
type textarea "Pay"
type textarea "x"
type textarea "Paym"
type textarea "x"
type textarea "Payme"
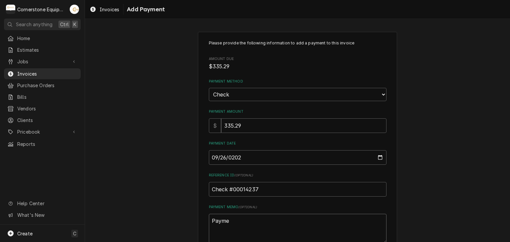
type textarea "x"
type textarea "Paymen"
type textarea "x"
type textarea "Payment"
type textarea "x"
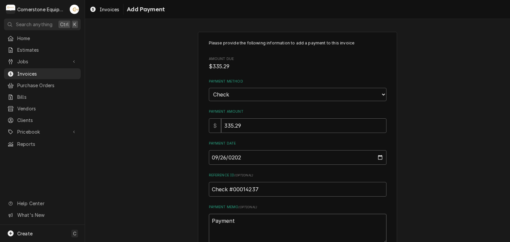
type textarea "Payment"
type textarea "x"
type textarea "Payment 5"
type textarea "x"
type textarea "Payment 5"
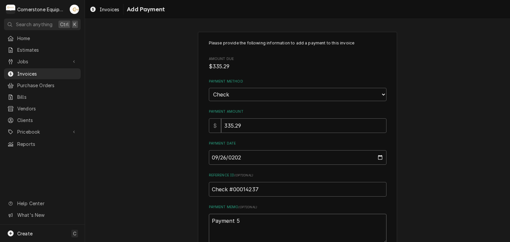
type textarea "x"
type textarea "Payment 5 of"
type textarea "x"
type textarea "Payment 5 of"
type textarea "x"
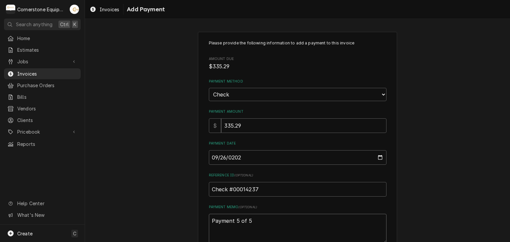
type textarea "Payment 5 of 5"
click at [159, 159] on div "Please provide the following information to add a payment to this invoice Amoun…" at bounding box center [297, 155] width 425 height 258
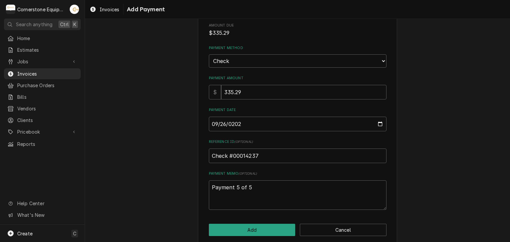
scroll to position [41, 0]
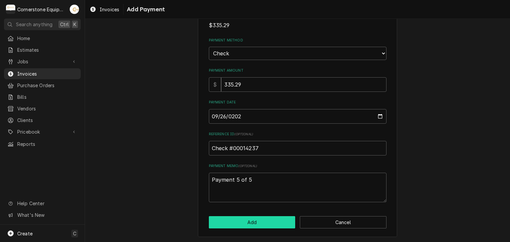
click at [246, 227] on button "Add" at bounding box center [252, 222] width 87 height 12
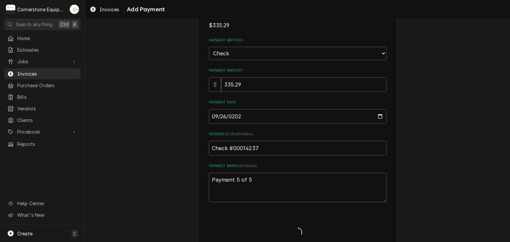
type textarea "x"
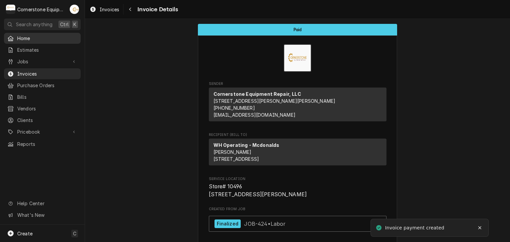
click at [25, 38] on span "Home" at bounding box center [47, 38] width 60 height 7
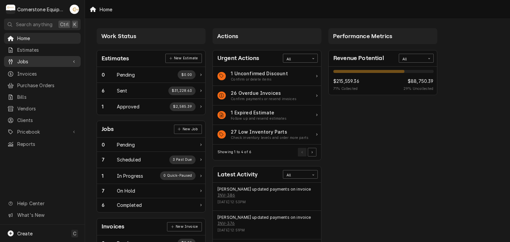
click at [29, 59] on span "Jobs" at bounding box center [42, 61] width 50 height 7
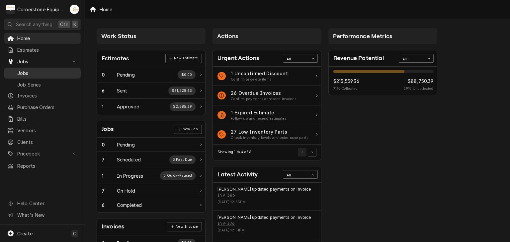
click at [30, 70] on span "Jobs" at bounding box center [47, 73] width 60 height 7
